Goal: Information Seeking & Learning: Learn about a topic

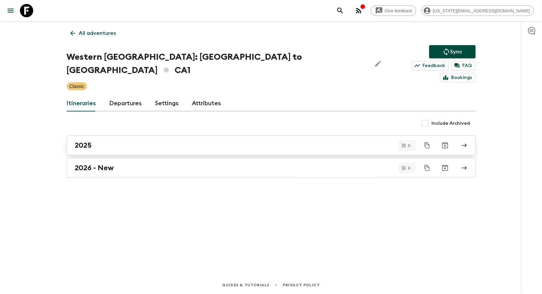
click at [87, 141] on h2 "2025" at bounding box center [83, 145] width 17 height 9
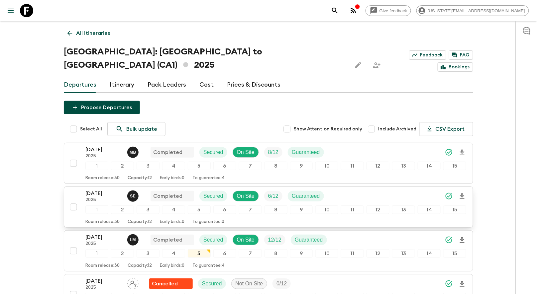
click at [373, 190] on div "[DATE] 2025 S E Completed Secured On Site 6 / 12 Guaranteed" at bounding box center [275, 196] width 380 height 13
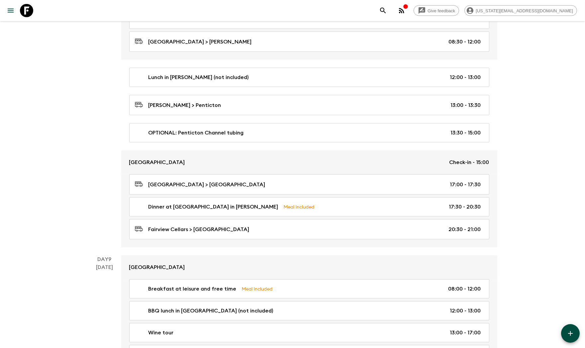
scroll to position [1322, 0]
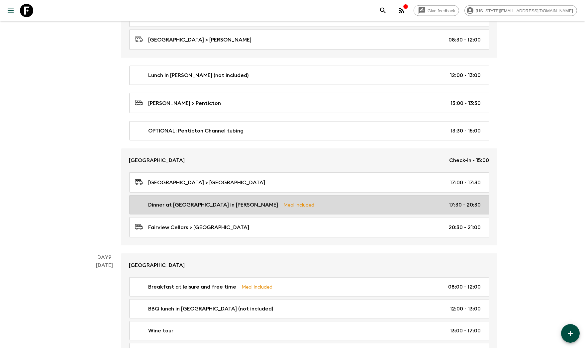
click at [201, 206] on p "Dinner at [GEOGRAPHIC_DATA] in [PERSON_NAME]" at bounding box center [213, 205] width 130 height 8
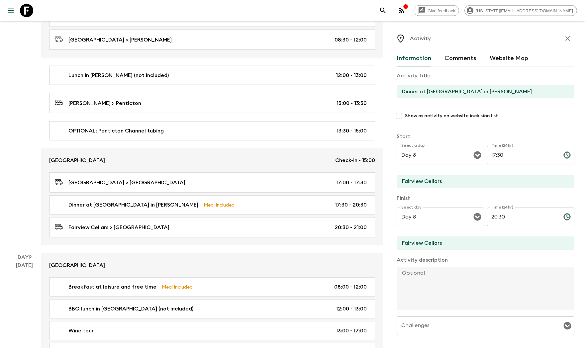
click at [445, 92] on input "Dinner at [GEOGRAPHIC_DATA] in [PERSON_NAME]" at bounding box center [482, 91] width 172 height 13
click at [37, 138] on div "Day 8 [DATE]" at bounding box center [24, 115] width 33 height 262
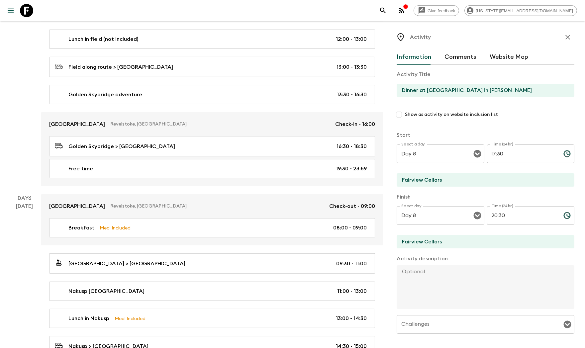
scroll to position [686, 0]
drag, startPoint x: 565, startPoint y: 38, endPoint x: 504, endPoint y: 74, distance: 70.8
click at [542, 38] on icon "button" at bounding box center [567, 37] width 8 height 8
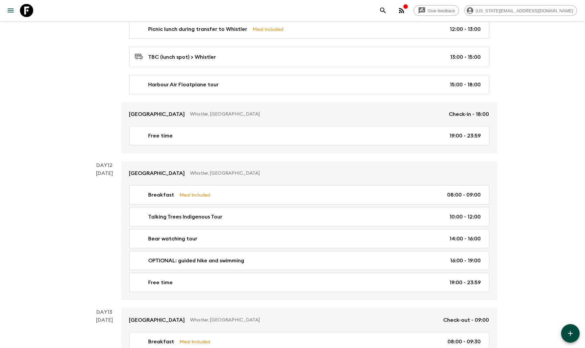
scroll to position [1968, 0]
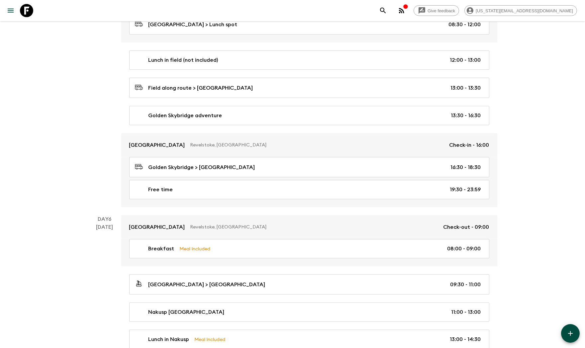
scroll to position [603, 0]
